Goal: Task Accomplishment & Management: Use online tool/utility

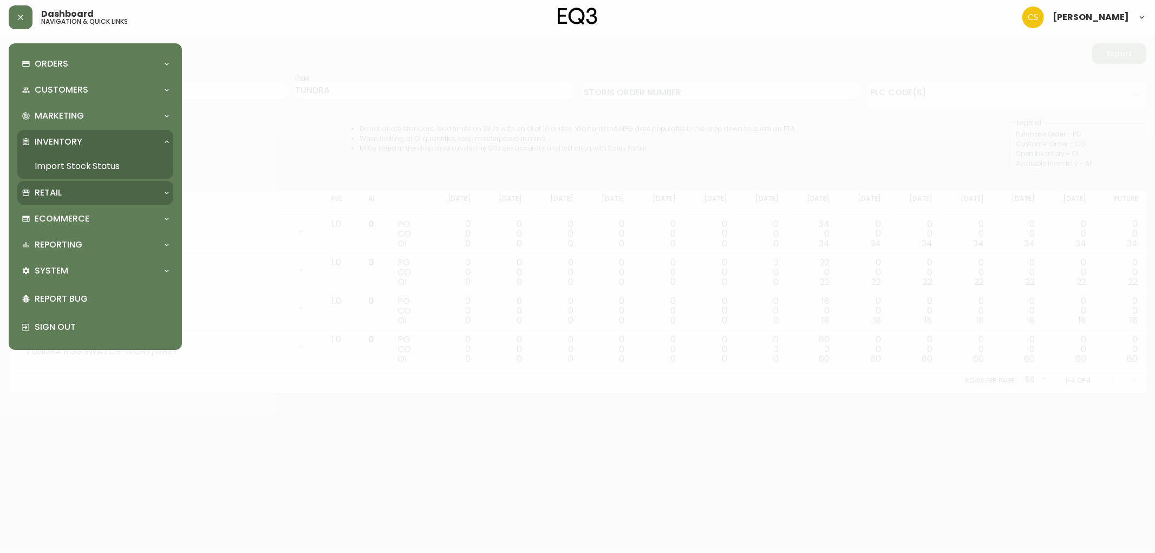
click at [57, 200] on div "Retail" at bounding box center [95, 193] width 156 height 24
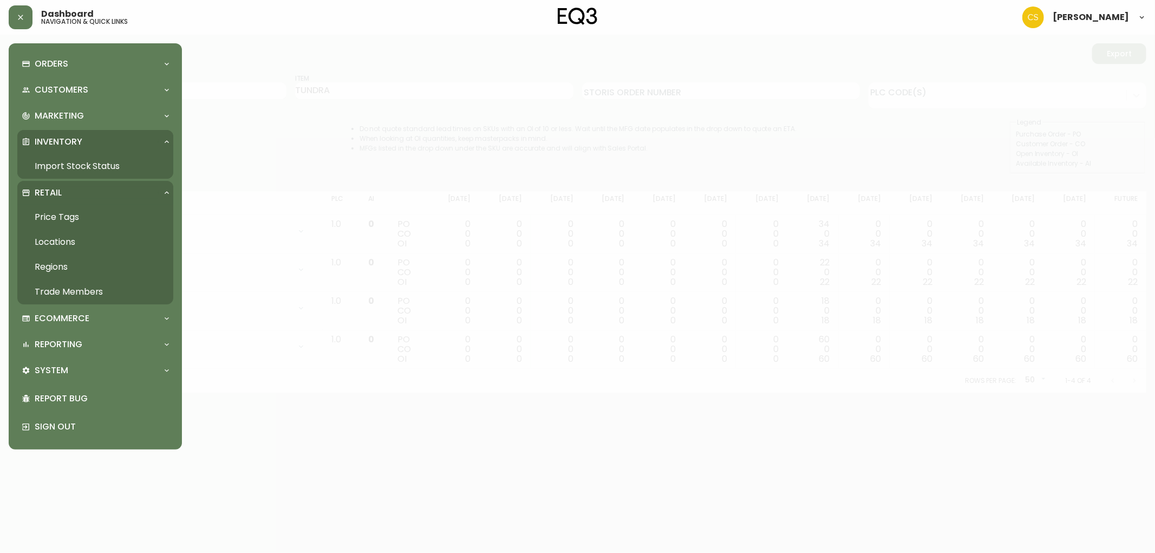
click at [73, 217] on link "Price Tags" at bounding box center [95, 217] width 156 height 25
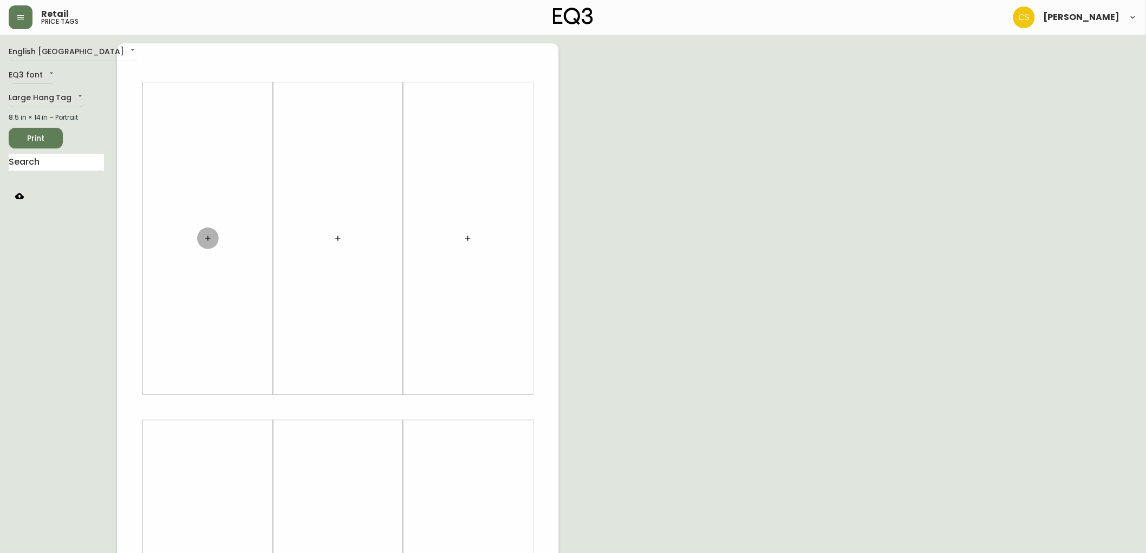
click at [209, 239] on icon "button" at bounding box center [208, 238] width 9 height 9
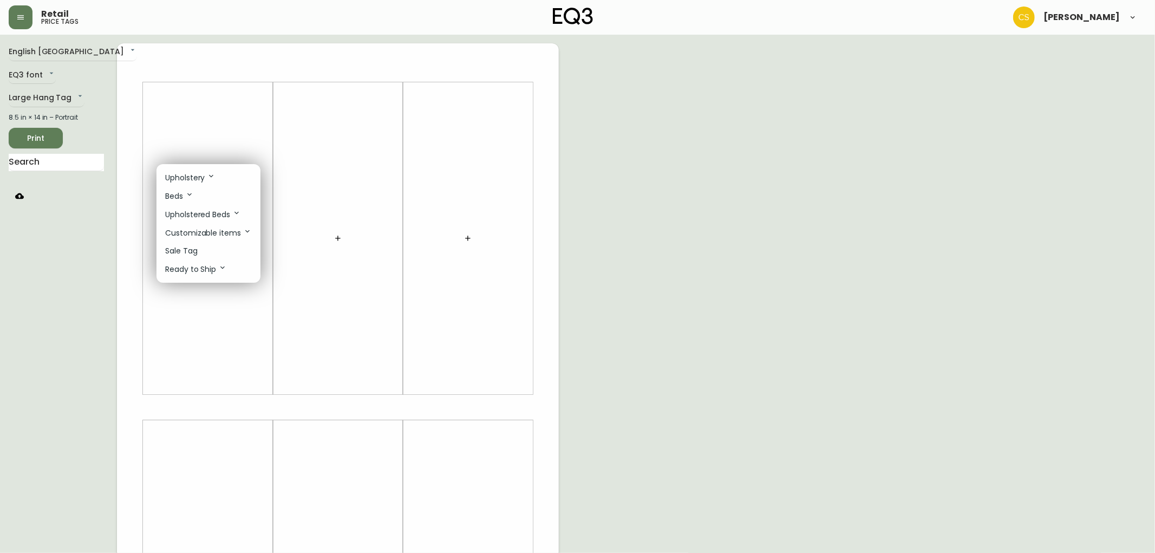
click at [204, 251] on li "Sale Tag" at bounding box center [209, 251] width 104 height 18
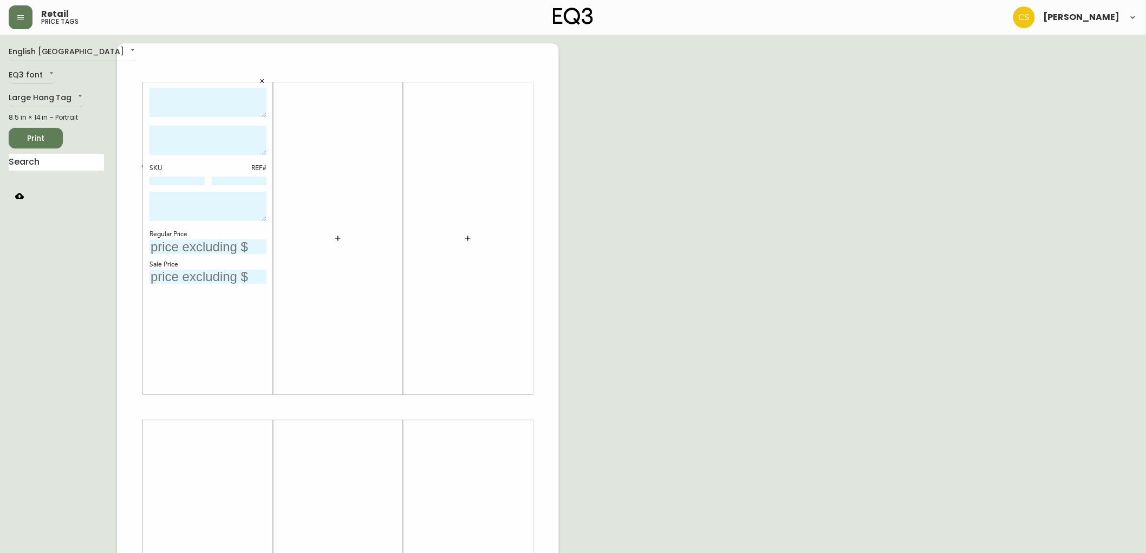
click at [331, 238] on button "button" at bounding box center [338, 238] width 22 height 22
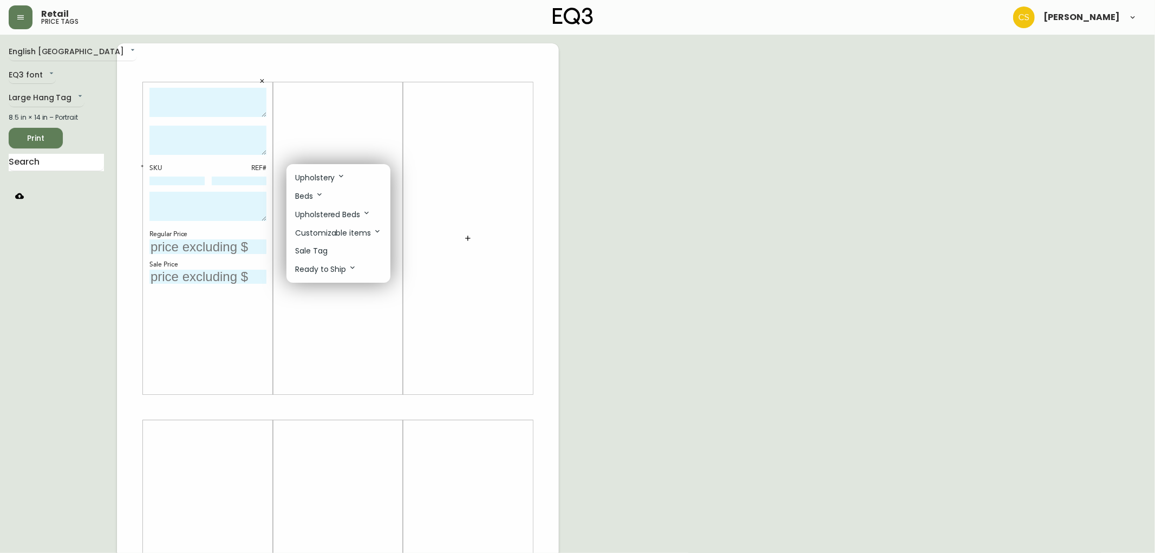
click at [316, 246] on p "Sale Tag" at bounding box center [311, 250] width 32 height 11
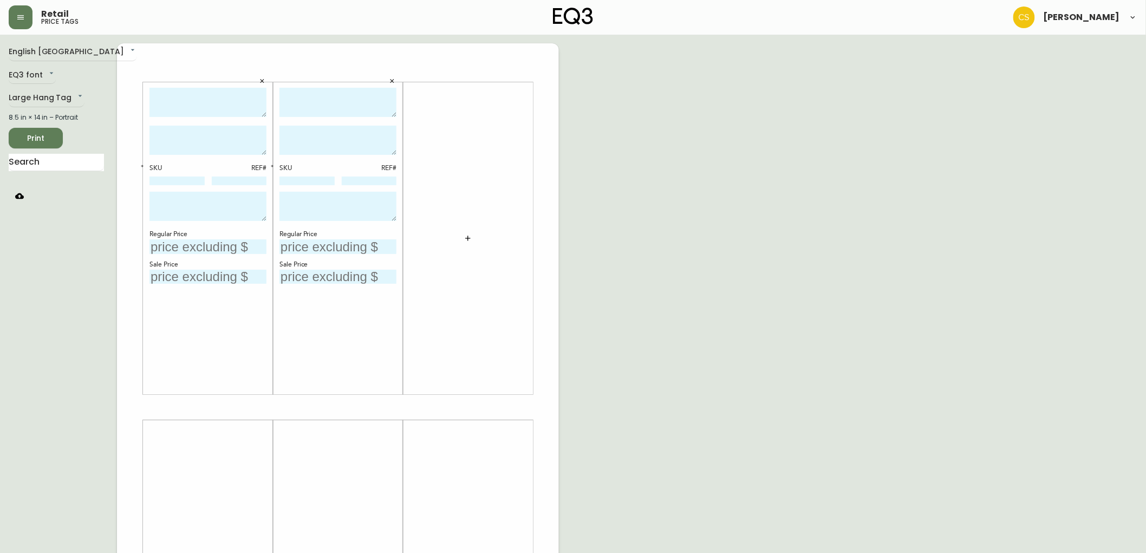
click at [213, 104] on textarea at bounding box center [207, 103] width 117 height 30
type textarea "j"
click at [160, 108] on textarea "[PERSON_NAME] & ESTENDED SEAT" at bounding box center [207, 103] width 117 height 30
click at [186, 97] on textarea "[PERSON_NAME] & EXTENDED SEAT" at bounding box center [207, 103] width 117 height 30
click at [249, 107] on textarea "[PERSON_NAME] 87" SOFA & EXTENDED SEAT" at bounding box center [207, 103] width 117 height 30
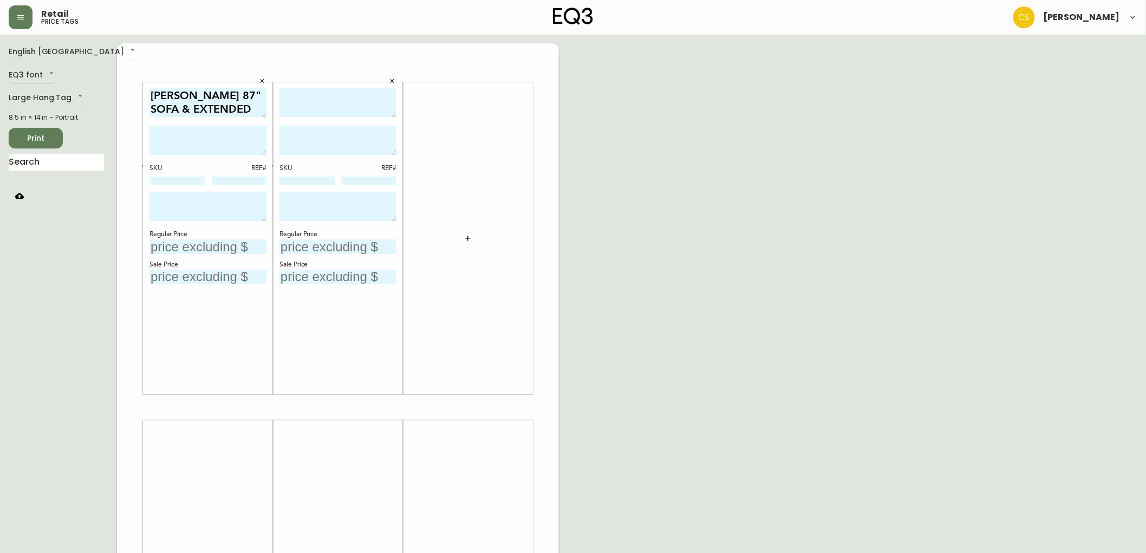
click at [235, 93] on textarea "[PERSON_NAME] 87" SOFA & EXTENDED SEAT" at bounding box center [207, 103] width 117 height 30
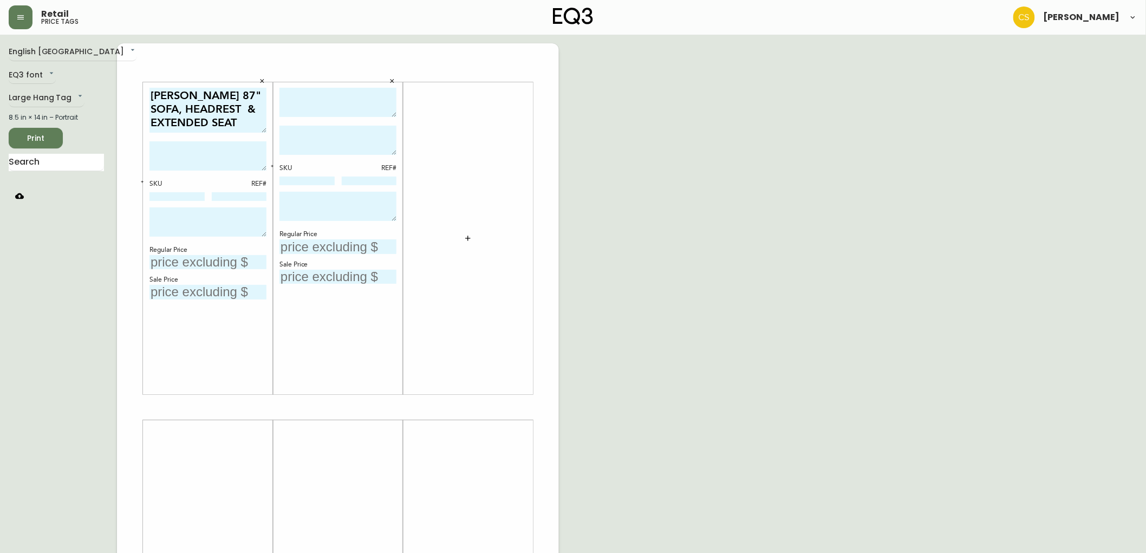
drag, startPoint x: 263, startPoint y: 113, endPoint x: 261, endPoint y: 128, distance: 15.9
click at [261, 128] on textarea "[PERSON_NAME] 87" SOFA, HEADREST & EXTENDED SEAT" at bounding box center [207, 110] width 117 height 45
type textarea "[PERSON_NAME] 87" SOFA, HEADREST & EXTENDED SEAT"
click at [142, 180] on icon "button" at bounding box center [142, 182] width 4 height 4
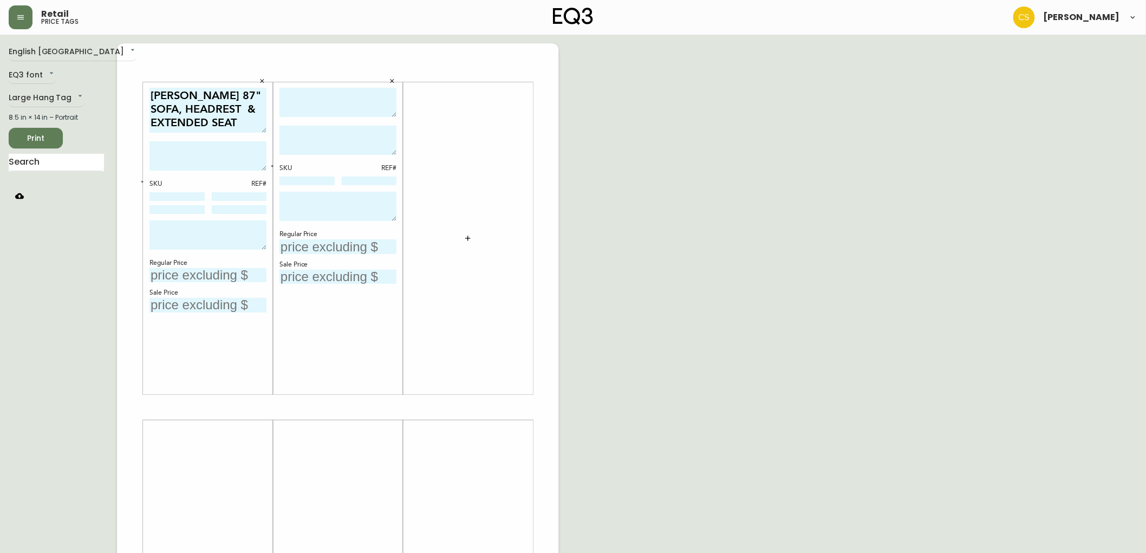
click at [142, 180] on icon "button" at bounding box center [142, 182] width 4 height 4
click at [392, 83] on icon "button" at bounding box center [392, 81] width 6 height 6
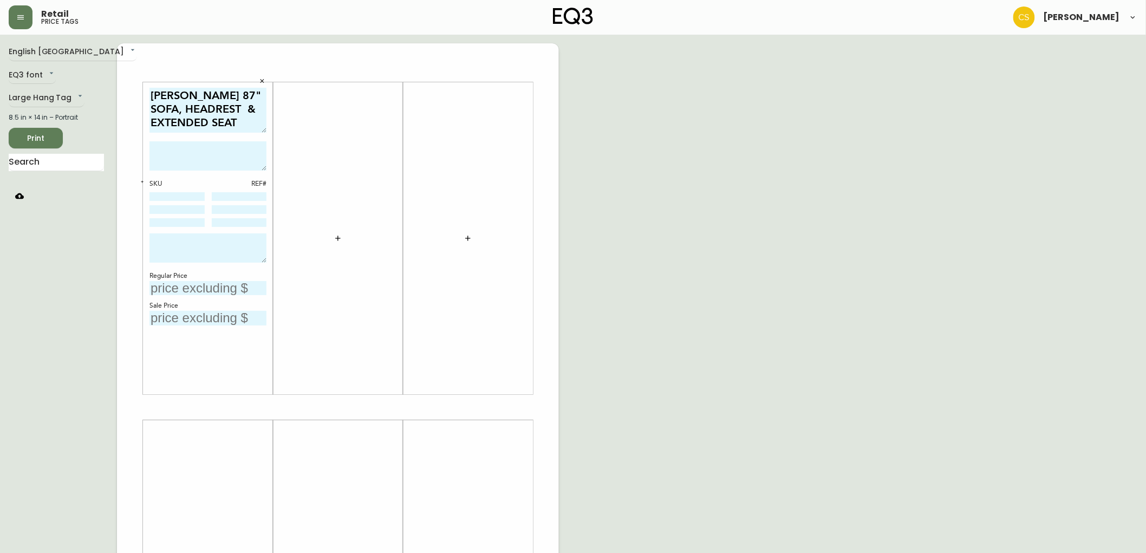
click at [187, 159] on textarea at bounding box center [207, 155] width 117 height 29
paste textarea "The [PERSON_NAME] is a mid century inspired sofa with custom blind-tufted seati…"
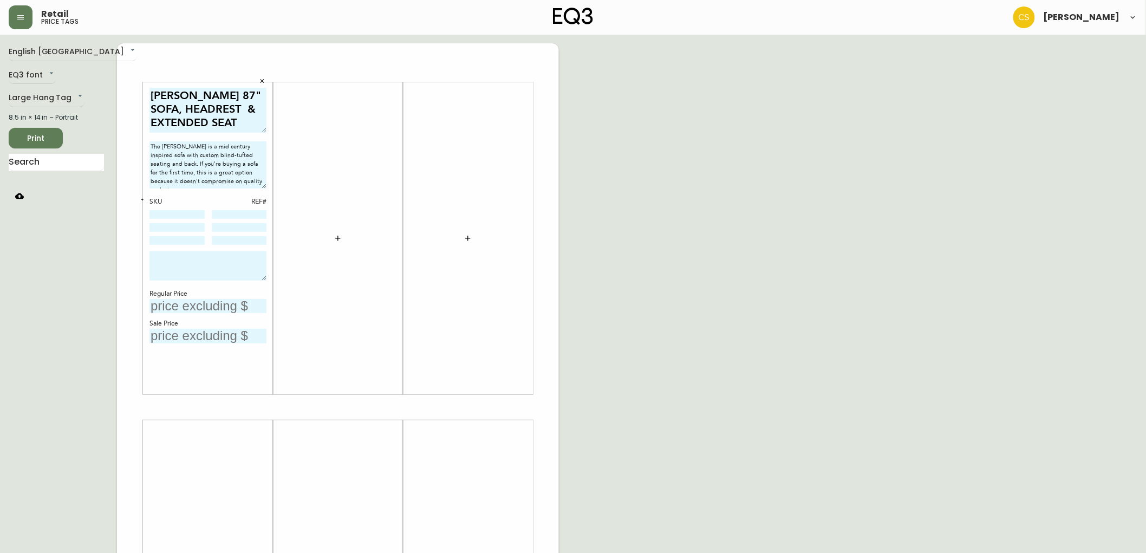
drag, startPoint x: 263, startPoint y: 169, endPoint x: 264, endPoint y: 188, distance: 19.0
click at [264, 188] on textarea "The [PERSON_NAME] is a mid century inspired sofa with custom blind-tufted seati…" at bounding box center [207, 164] width 117 height 47
type textarea "The [PERSON_NAME] is a mid century inspired sofa with custom blind-tufted seati…"
click at [183, 211] on input at bounding box center [176, 215] width 55 height 9
type input "30215-S3"
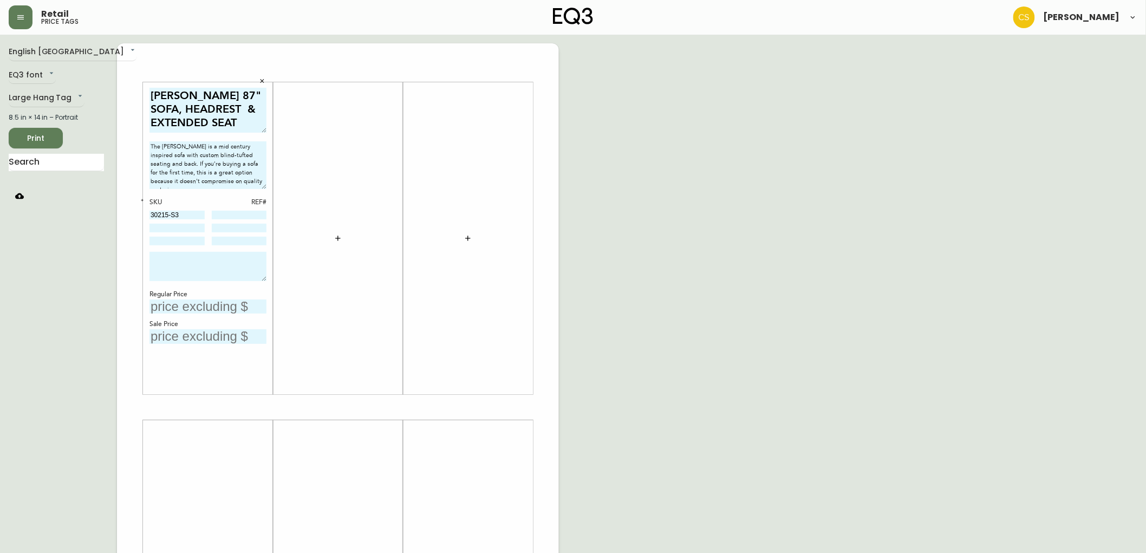
click at [239, 209] on div "SKU REF# 30215-S3" at bounding box center [207, 222] width 117 height 49
click at [244, 213] on input at bounding box center [239, 215] width 55 height 9
type input "4"
click at [165, 224] on input at bounding box center [176, 228] width 55 height 9
type input "30215-24"
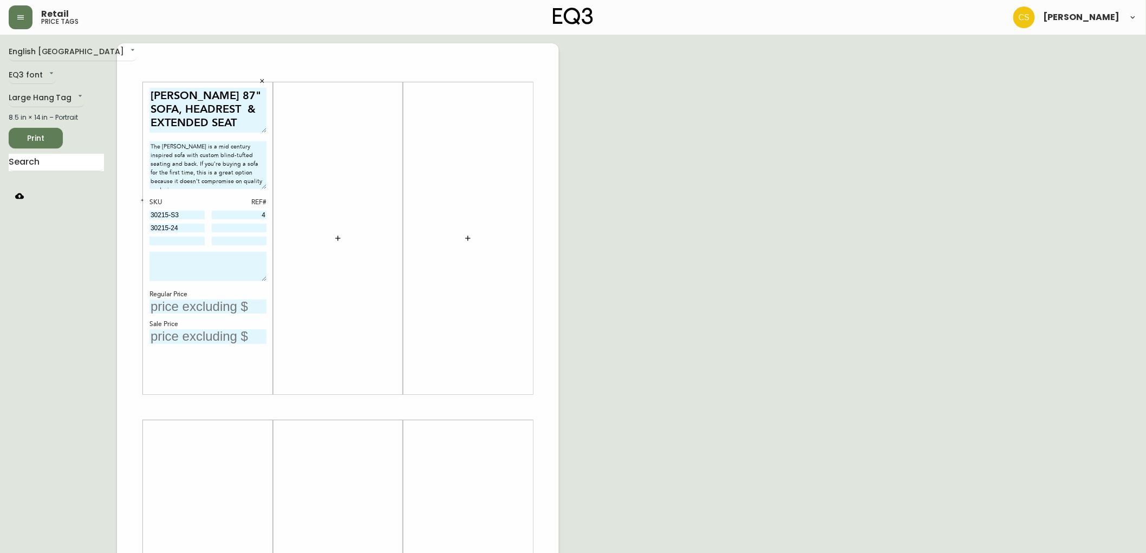
click at [246, 225] on input at bounding box center [239, 228] width 55 height 9
type input "4"
click at [155, 240] on input at bounding box center [176, 241] width 55 height 9
type input "30217-H1"
click at [261, 240] on input at bounding box center [239, 241] width 55 height 9
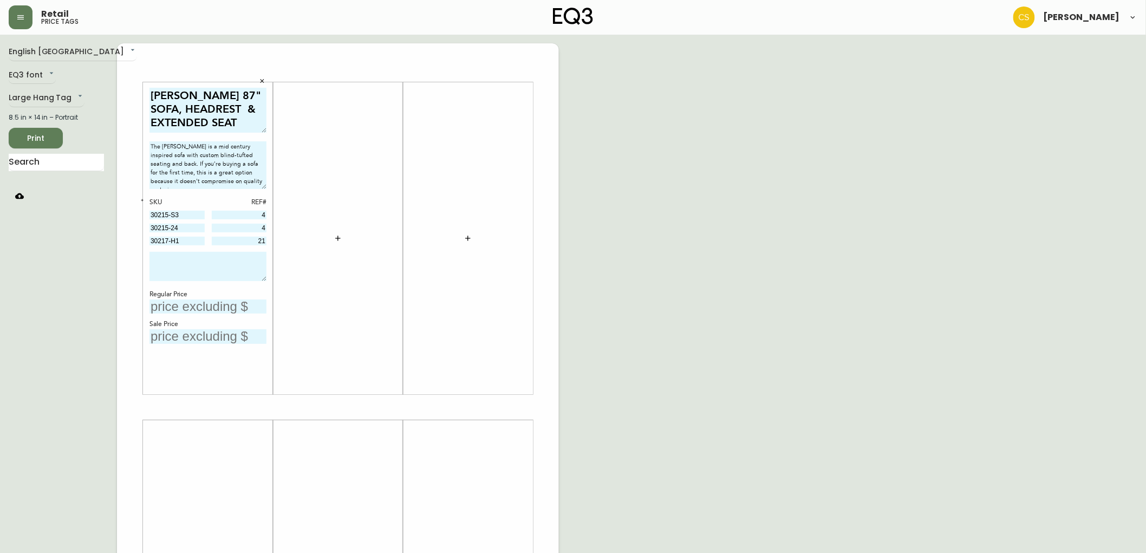
type input "21"
click at [194, 265] on textarea at bounding box center [207, 266] width 117 height 29
drag, startPoint x: 265, startPoint y: 277, endPoint x: 263, endPoint y: 269, distance: 7.9
click at [263, 269] on textarea "FLOOR MODEL CLEARANCE. FINAL SALE." at bounding box center [207, 263] width 117 height 23
type textarea "FLOOR MODEL CLEARANCE. FINAL SALE."
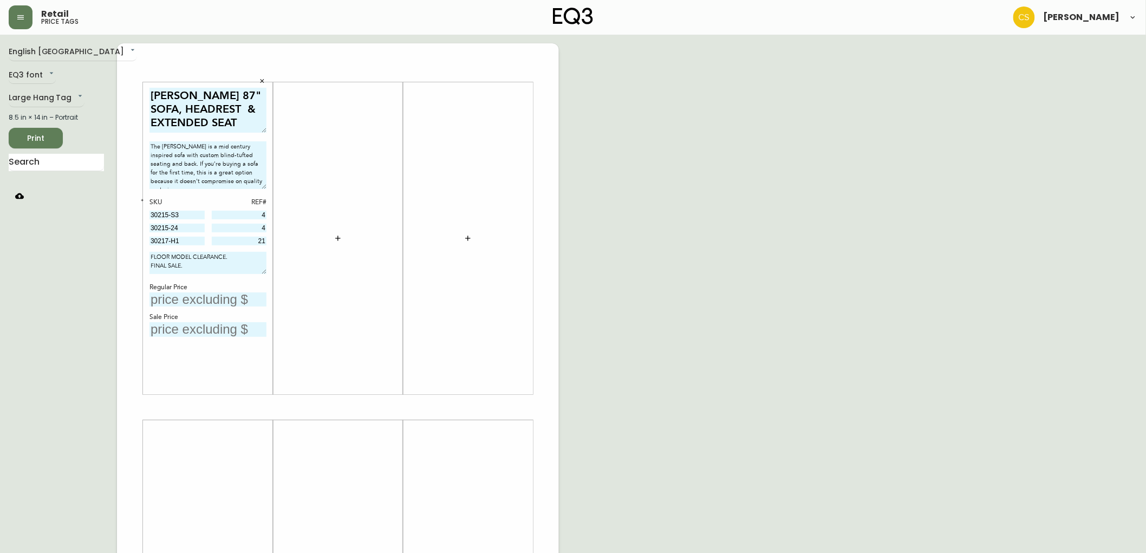
click at [208, 296] on input "text" at bounding box center [207, 299] width 117 height 15
click at [191, 337] on div "[PERSON_NAME] 87" SOFA, HEADREST & EXTENDED SEAT The [PERSON_NAME] is a mid cen…" at bounding box center [207, 239] width 117 height 302
click at [190, 331] on input "text" at bounding box center [207, 329] width 117 height 15
click at [176, 297] on input "text" at bounding box center [207, 299] width 117 height 15
type input "$3674"
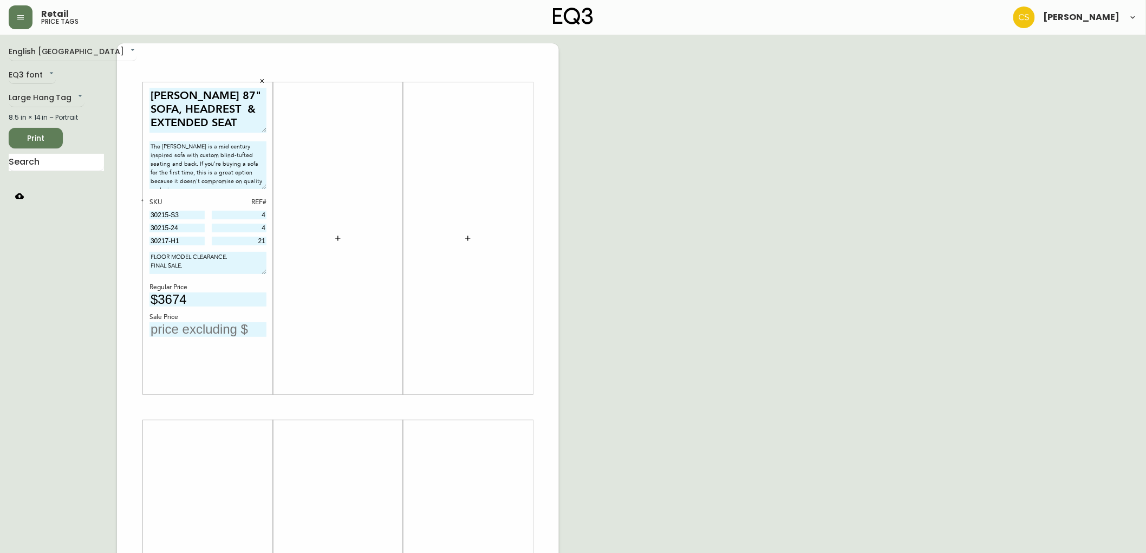
click at [187, 322] on input "text" at bounding box center [207, 329] width 117 height 15
click at [170, 324] on input "text" at bounding box center [207, 329] width 117 height 15
type input "$2559"
click at [745, 225] on div "English [GEOGRAPHIC_DATA] en_CA EQ3 font EQ3 Large Hang Tag large 8.5 in × 14 i…" at bounding box center [573, 407] width 1129 height 728
